Goal: Task Accomplishment & Management: Manage account settings

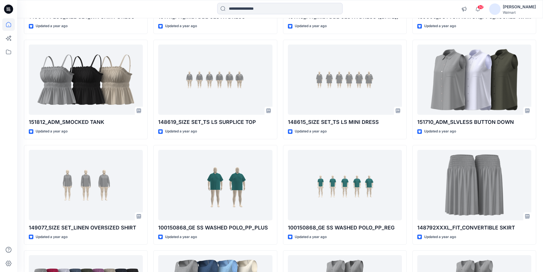
scroll to position [18140, 0]
click at [530, 6] on div "[PERSON_NAME]" at bounding box center [519, 6] width 33 height 7
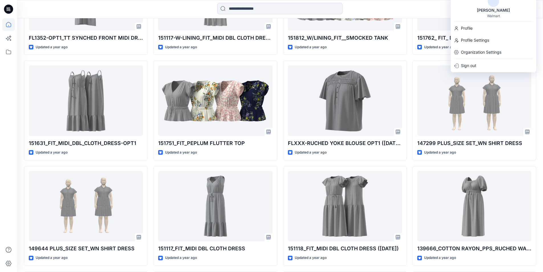
scroll to position [17883, 0]
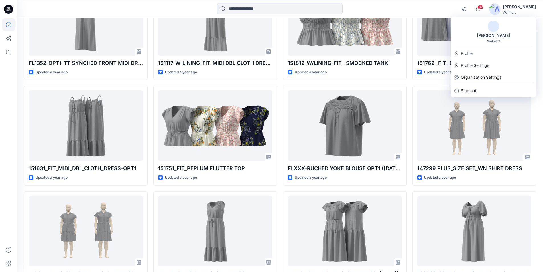
click at [525, 10] on div "Walmart" at bounding box center [519, 12] width 33 height 4
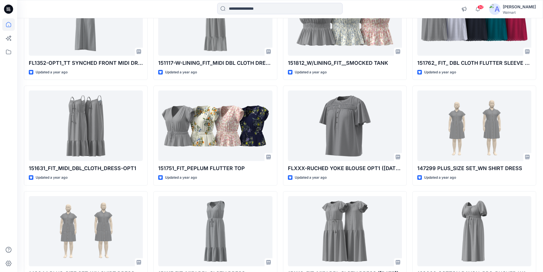
click at [521, 7] on div "[PERSON_NAME]" at bounding box center [519, 6] width 33 height 7
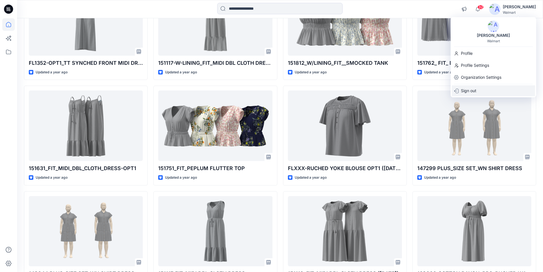
click at [469, 90] on p "Sign out" at bounding box center [468, 90] width 15 height 11
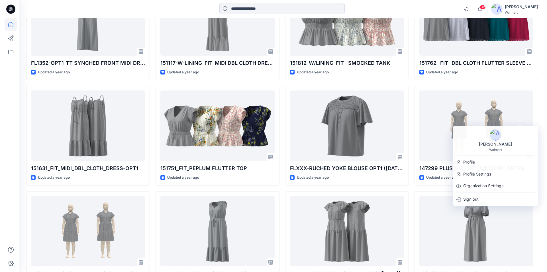
scroll to position [17992, 0]
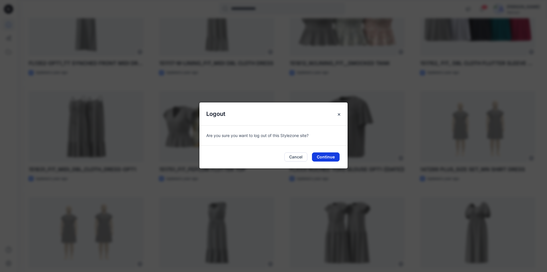
click at [326, 155] on button "Continue" at bounding box center [326, 156] width 28 height 9
click at [324, 156] on div at bounding box center [347, 126] width 115 height 71
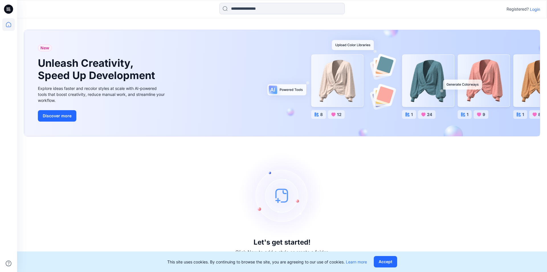
click at [533, 10] on p "Login" at bounding box center [535, 9] width 10 height 6
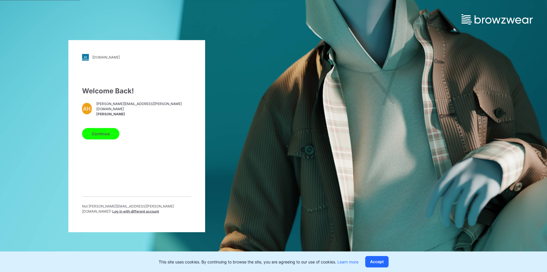
drag, startPoint x: 381, startPoint y: 263, endPoint x: 348, endPoint y: 172, distance: 96.3
click at [381, 261] on button "Accept" at bounding box center [376, 261] width 23 height 11
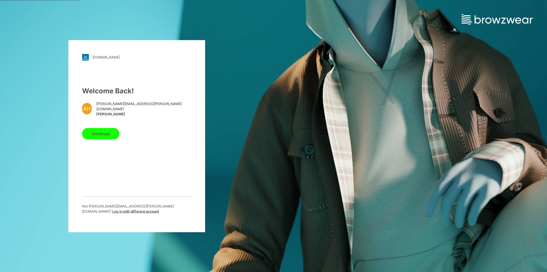
click at [145, 209] on span "Log in with different account" at bounding box center [135, 211] width 47 height 4
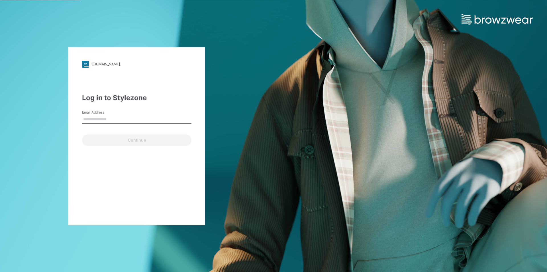
click at [97, 119] on input "Email Address" at bounding box center [136, 119] width 109 height 9
type input "**********"
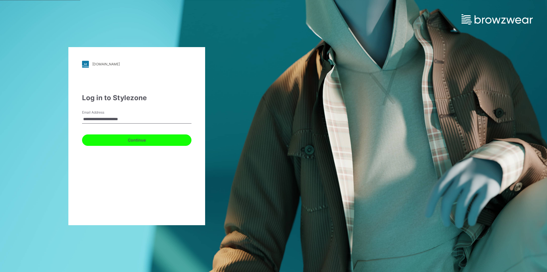
click at [130, 138] on button "Continue" at bounding box center [136, 139] width 109 height 11
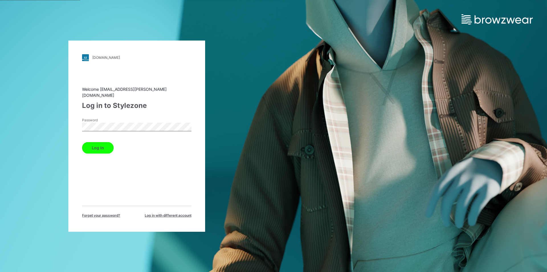
click at [100, 144] on button "Log in" at bounding box center [98, 147] width 32 height 11
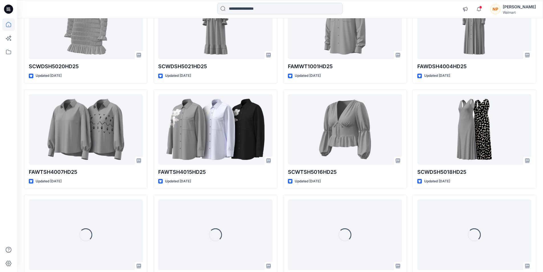
scroll to position [2525, 0]
